Goal: Register for event/course

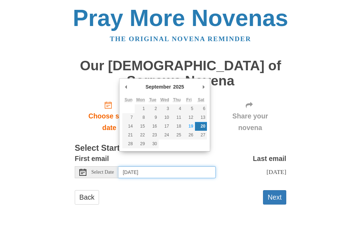
click at [173, 167] on input "[DATE]" at bounding box center [166, 173] width 97 height 12
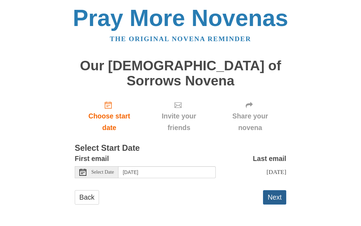
click at [279, 193] on button "Next" at bounding box center [274, 198] width 23 height 14
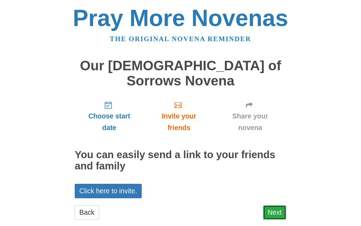
click at [271, 206] on link "Next" at bounding box center [274, 213] width 23 height 14
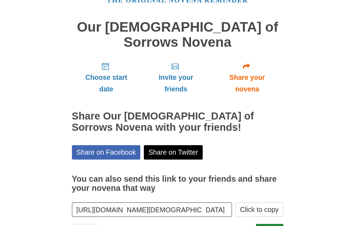
scroll to position [57, 0]
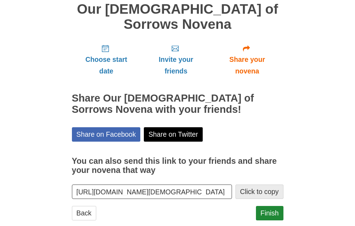
click at [263, 185] on button "Click to copy" at bounding box center [259, 192] width 48 height 14
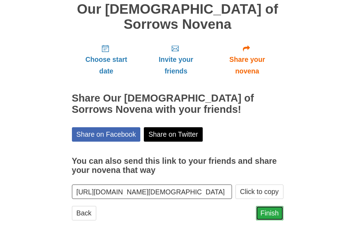
click at [268, 206] on link "Finish" at bounding box center [269, 213] width 27 height 14
